Goal: Information Seeking & Learning: Learn about a topic

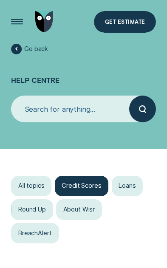
click at [120, 25] on div "Get Estimate" at bounding box center [125, 23] width 40 height 5
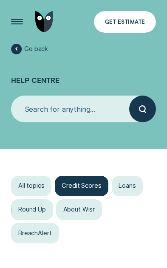
click at [31, 208] on div "Round Up" at bounding box center [32, 209] width 42 height 20
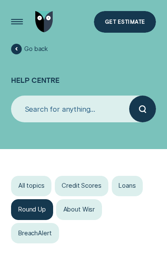
click at [28, 188] on div "All topics" at bounding box center [31, 186] width 40 height 20
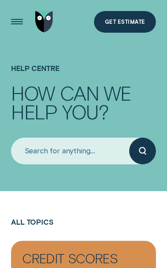
click at [16, 26] on div "Open Menu" at bounding box center [17, 22] width 30 height 30
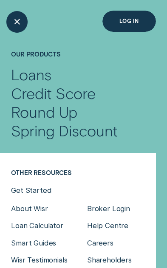
click at [11, 22] on div "Close Menu" at bounding box center [17, 22] width 30 height 30
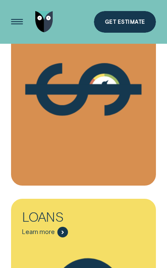
scroll to position [229, 0]
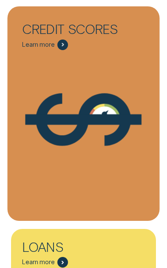
click at [62, 38] on div "Credit Scores" at bounding box center [72, 30] width 100 height 17
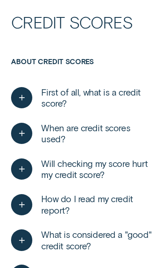
scroll to position [261, 0]
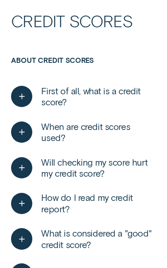
click at [60, 240] on span "What is considered a "good" credit score?" at bounding box center [98, 239] width 114 height 22
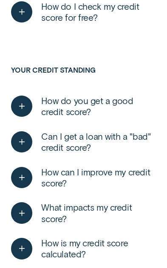
scroll to position [1000, 0]
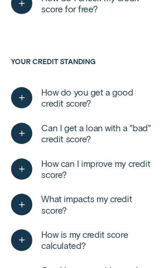
click at [66, 160] on span "How can I improve my credit score?" at bounding box center [98, 169] width 114 height 22
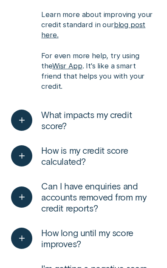
scroll to position [1360, 0]
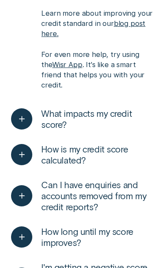
click at [67, 226] on span "How long until my score improves?" at bounding box center [98, 237] width 114 height 22
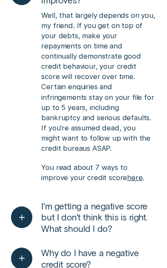
scroll to position [1615, 0]
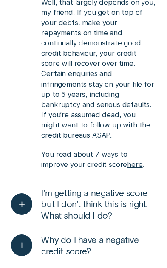
click at [79, 187] on span "I'm getting a negative score but I don't think this is right. What should I do?" at bounding box center [98, 204] width 114 height 34
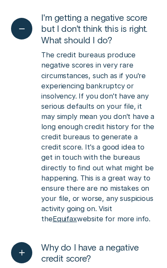
scroll to position [1795, 0]
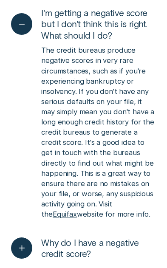
click at [71, 237] on span "Why do I have a negative credit score?" at bounding box center [98, 248] width 114 height 22
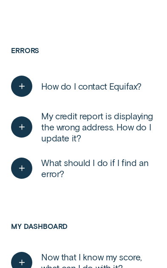
scroll to position [2298, 0]
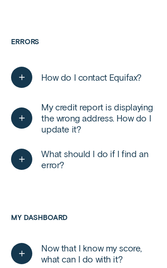
click at [83, 242] on span "Now that I know my score, what can I do with it?" at bounding box center [98, 253] width 114 height 22
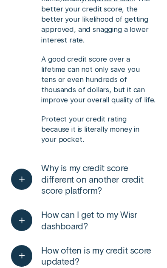
scroll to position [2606, 0]
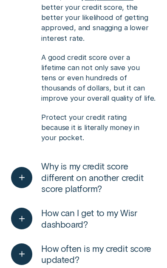
click at [67, 243] on span "How often is my credit score updated?" at bounding box center [98, 254] width 114 height 22
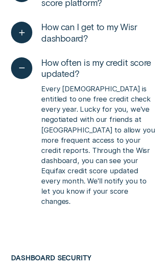
scroll to position [2793, 0]
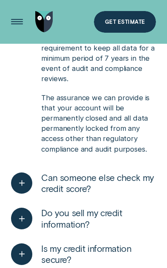
scroll to position [3167, 0]
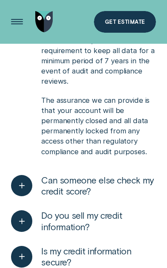
click at [14, 24] on div "Open Menu" at bounding box center [17, 22] width 30 height 30
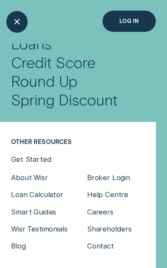
scroll to position [31, 0]
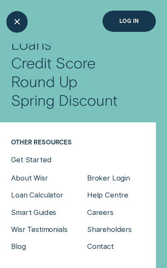
click at [15, 28] on div "Close Menu" at bounding box center [17, 22] width 30 height 30
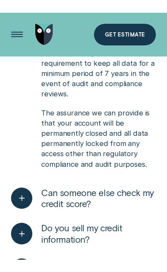
scroll to position [26, 0]
